Goal: Browse casually

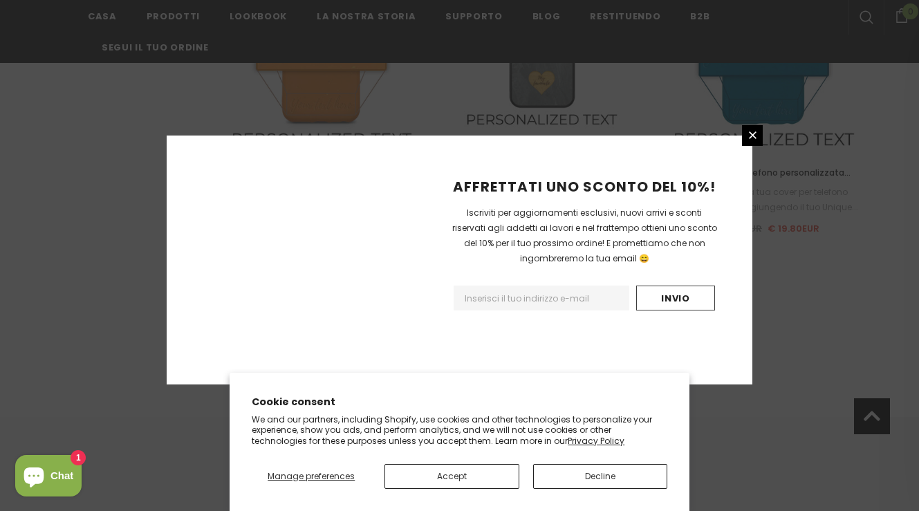
scroll to position [1703, 0]
